Goal: Navigation & Orientation: Find specific page/section

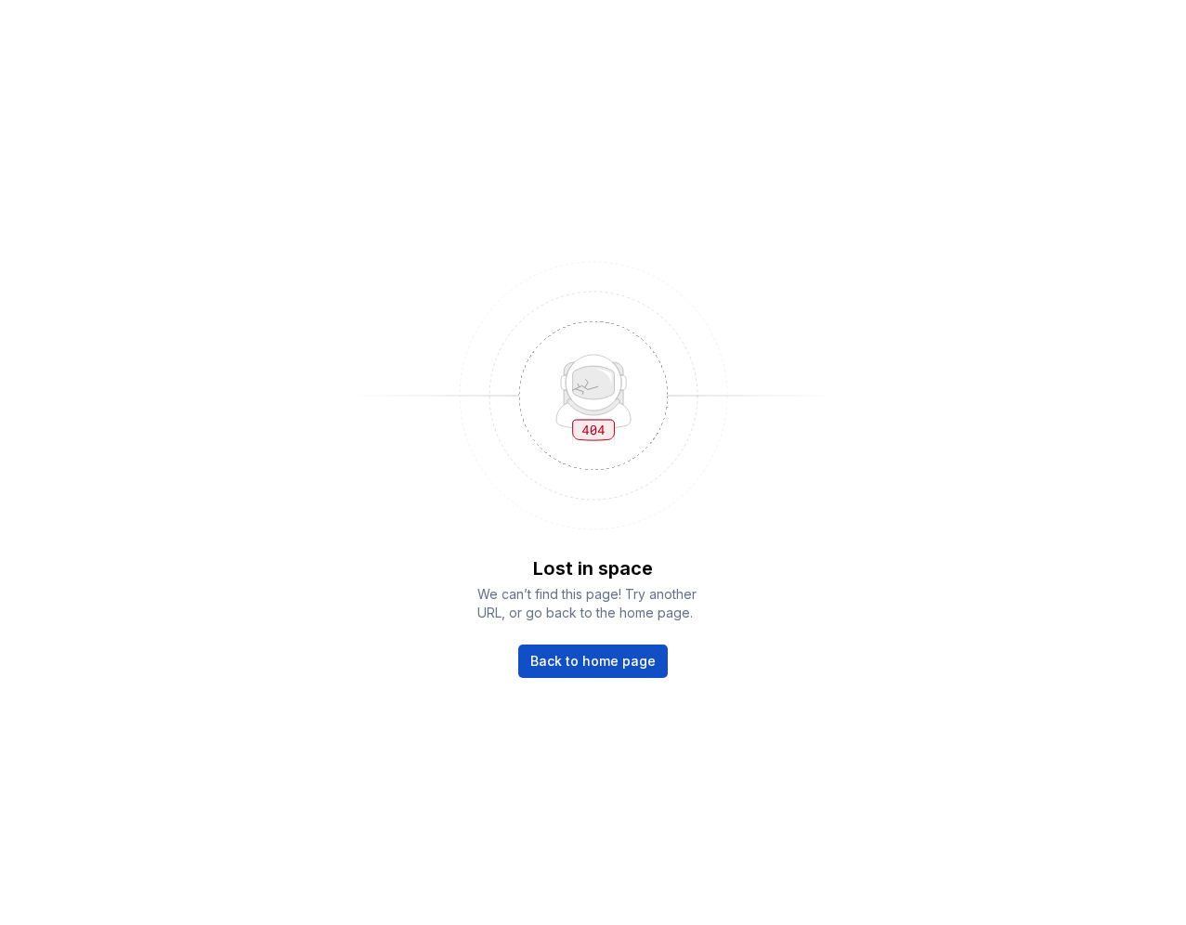
click at [568, 642] on div "Lost in space We can’t find this page! Try another URL, or go back to the home …" at bounding box center [593, 616] width 232 height 123
click at [568, 658] on span "Back to home page" at bounding box center [592, 661] width 125 height 19
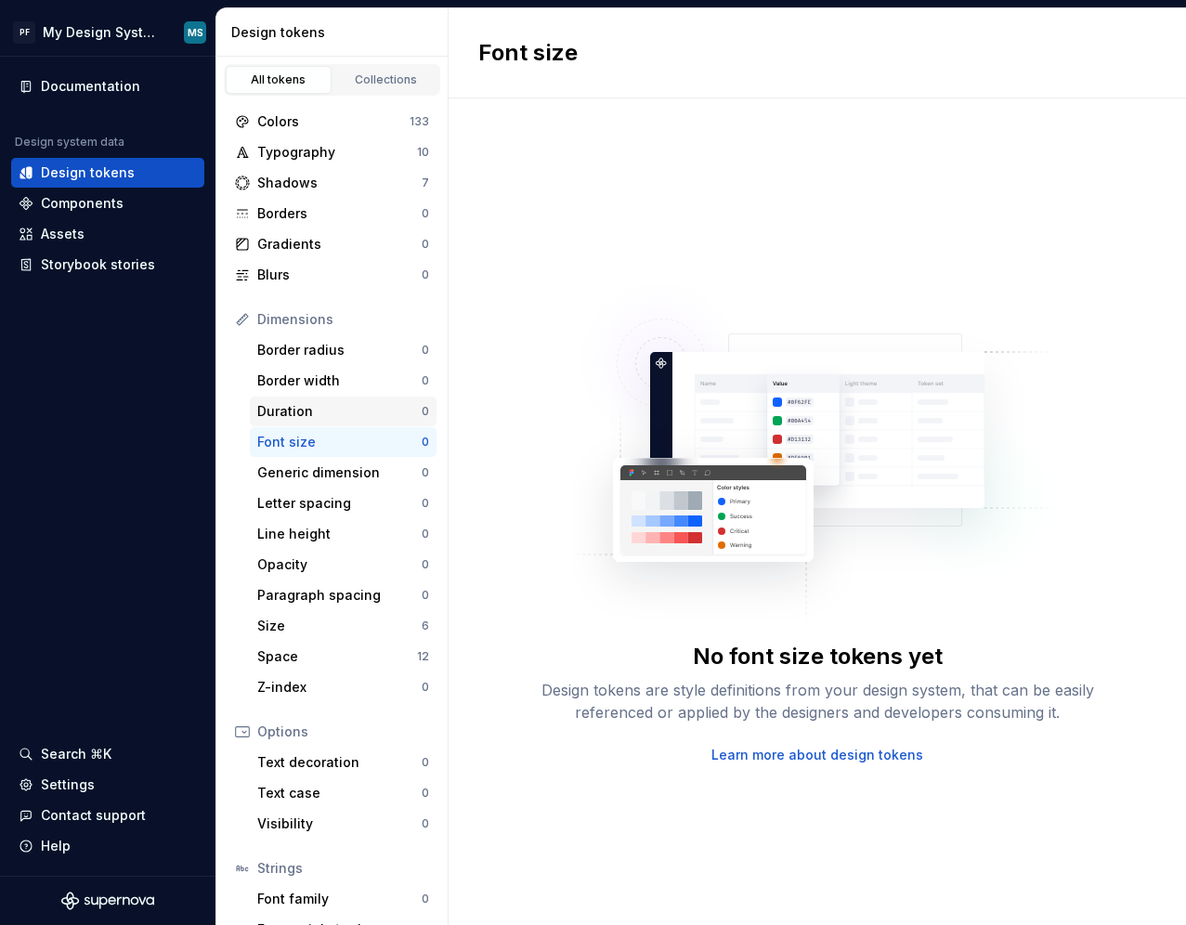
scroll to position [1, 0]
click at [278, 23] on div "Design tokens" at bounding box center [335, 32] width 209 height 19
click at [78, 244] on div "Assets" at bounding box center [107, 234] width 193 height 30
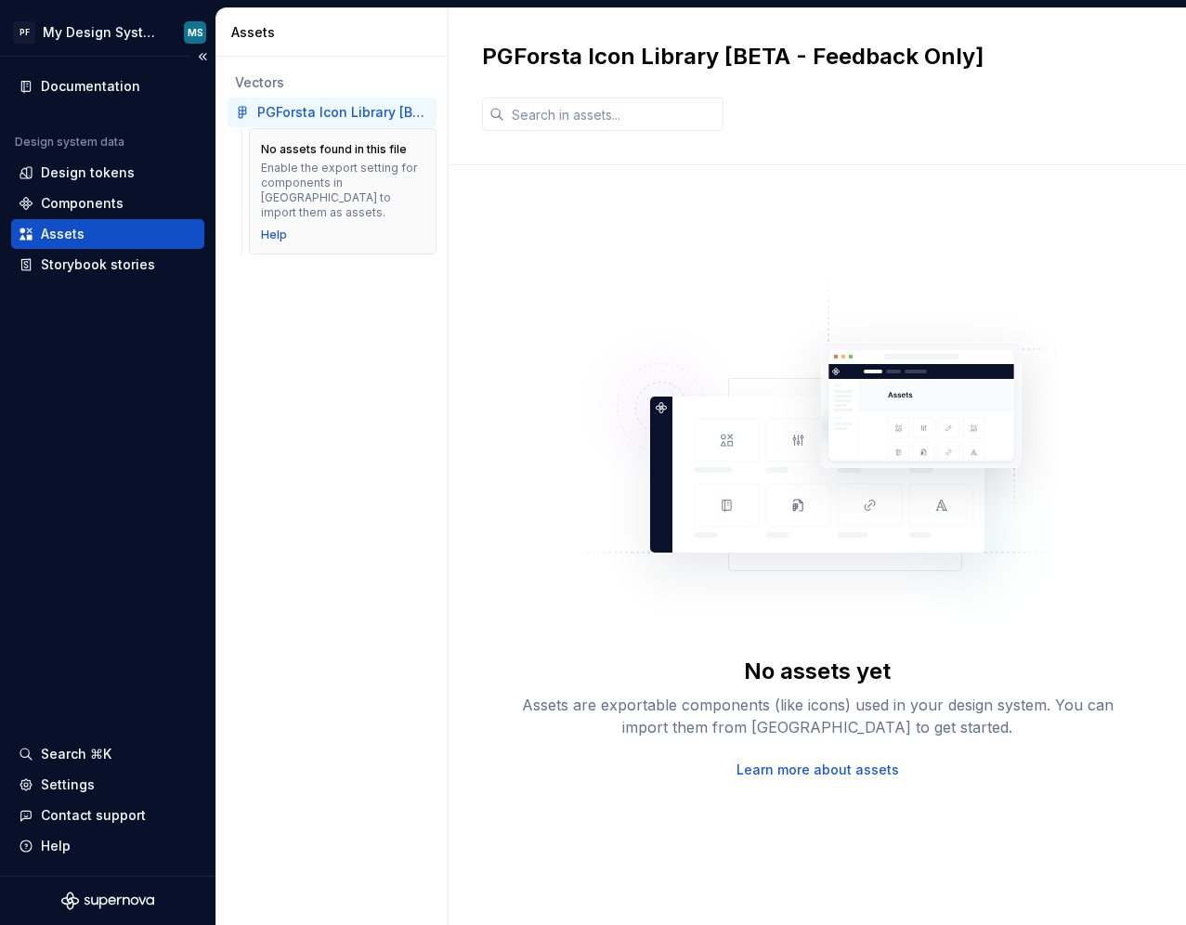
click at [109, 70] on div "Documentation Design system data Design tokens Components Assets Storybook stor…" at bounding box center [107, 466] width 215 height 819
click at [109, 84] on div "Documentation" at bounding box center [90, 86] width 99 height 19
